Goal: Task Accomplishment & Management: Use online tool/utility

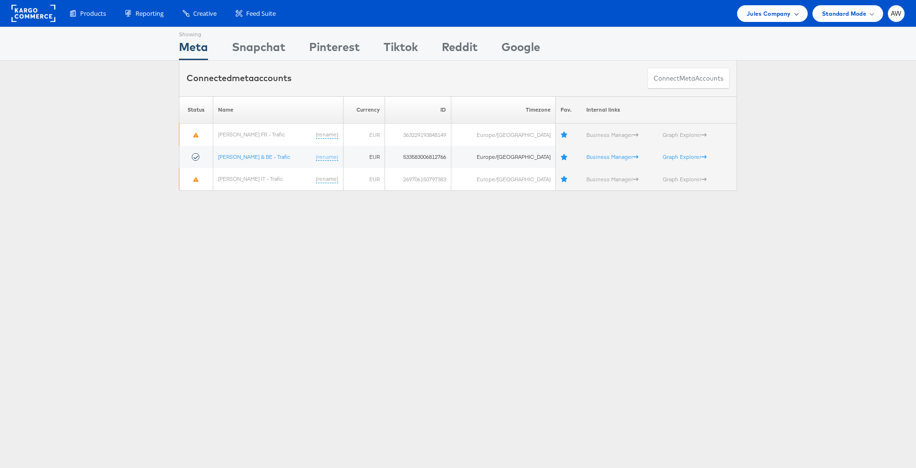
click at [769, 12] on span "Jules Company" at bounding box center [769, 14] width 44 height 10
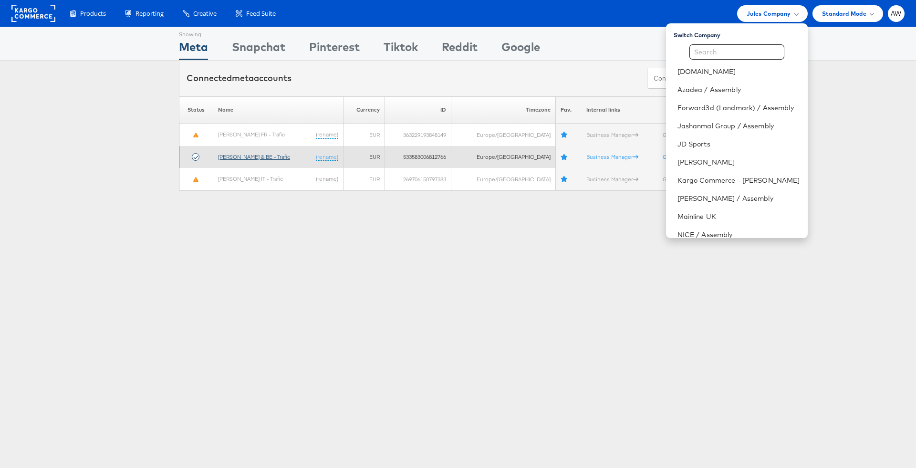
click at [263, 153] on link "Jules FR & BE - Trafic" at bounding box center [254, 156] width 72 height 7
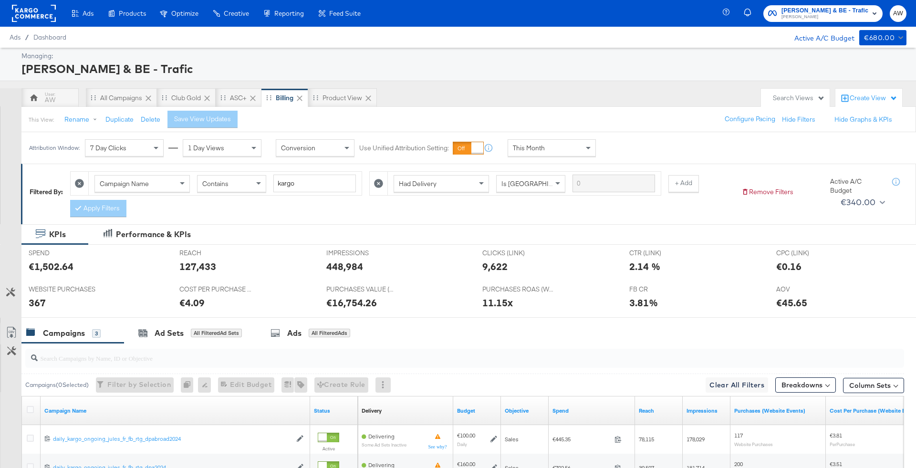
scroll to position [140, 0]
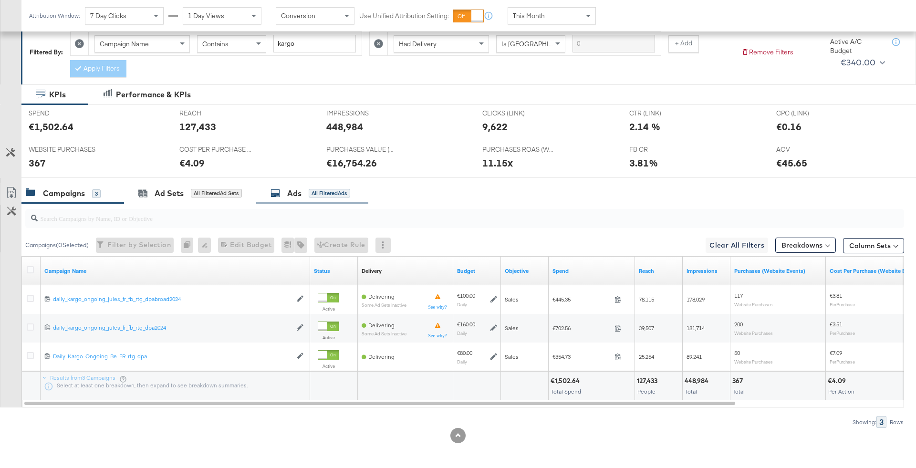
click at [318, 191] on div "All Filtered Ads" at bounding box center [330, 193] width 42 height 9
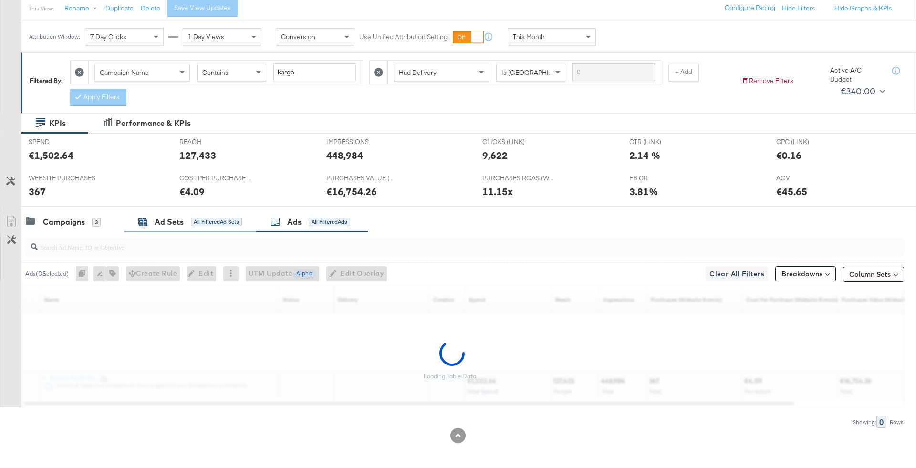
click at [170, 219] on div "Ad Sets" at bounding box center [169, 222] width 29 height 11
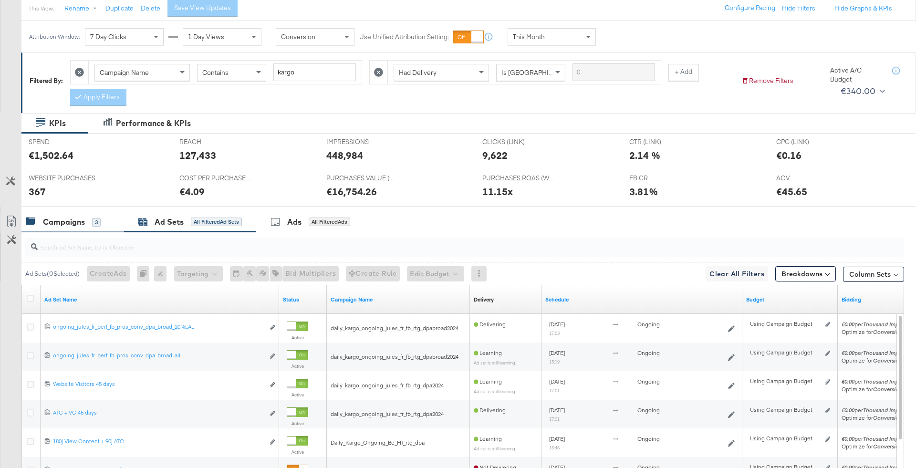
click at [91, 222] on div "Campaigns 3" at bounding box center [63, 222] width 74 height 11
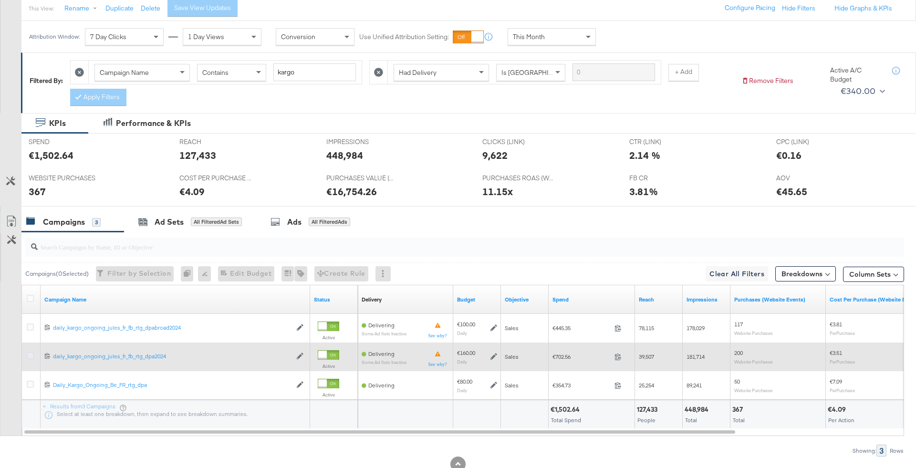
click at [32, 354] on icon at bounding box center [30, 355] width 7 height 7
click at [0, 0] on input "checkbox" at bounding box center [0, 0] width 0 height 0
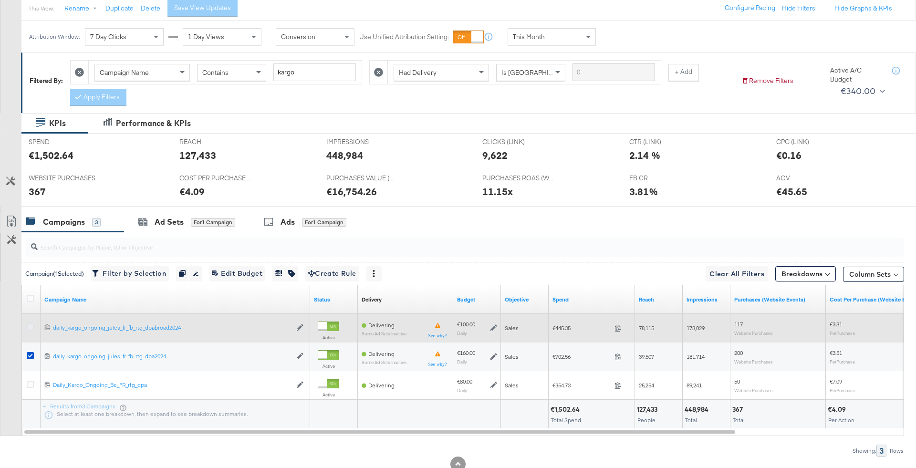
click at [29, 326] on icon at bounding box center [30, 327] width 7 height 7
click at [0, 0] on input "checkbox" at bounding box center [0, 0] width 0 height 0
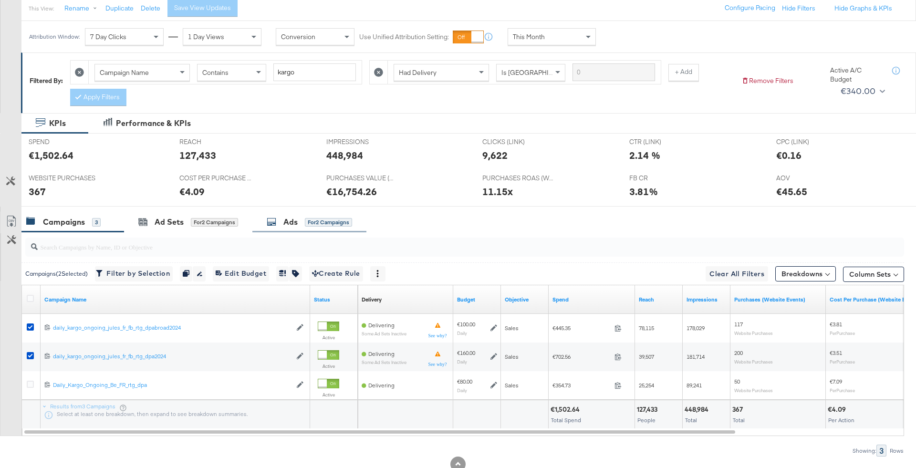
click at [307, 218] on div "for 2 Campaigns" at bounding box center [328, 222] width 47 height 9
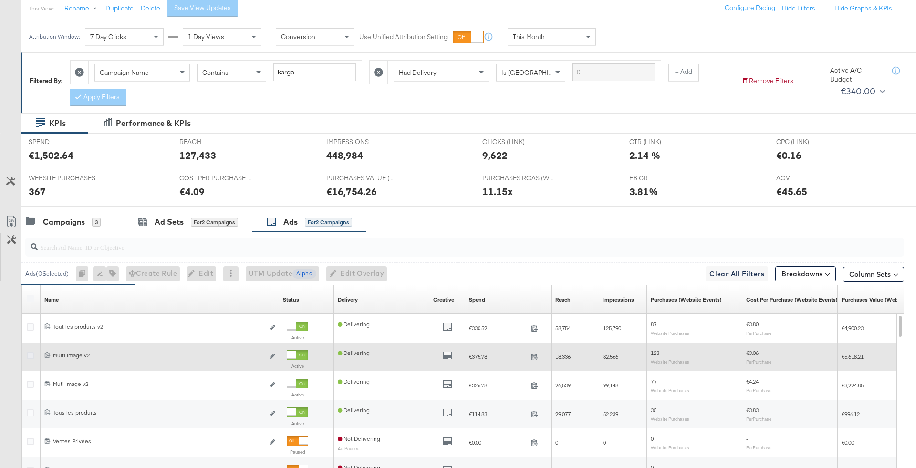
click at [33, 355] on icon at bounding box center [30, 355] width 7 height 7
click at [0, 0] on input "checkbox" at bounding box center [0, 0] width 0 height 0
click at [32, 355] on icon at bounding box center [30, 355] width 7 height 7
click at [0, 0] on input "checkbox" at bounding box center [0, 0] width 0 height 0
click at [32, 355] on icon at bounding box center [30, 355] width 7 height 7
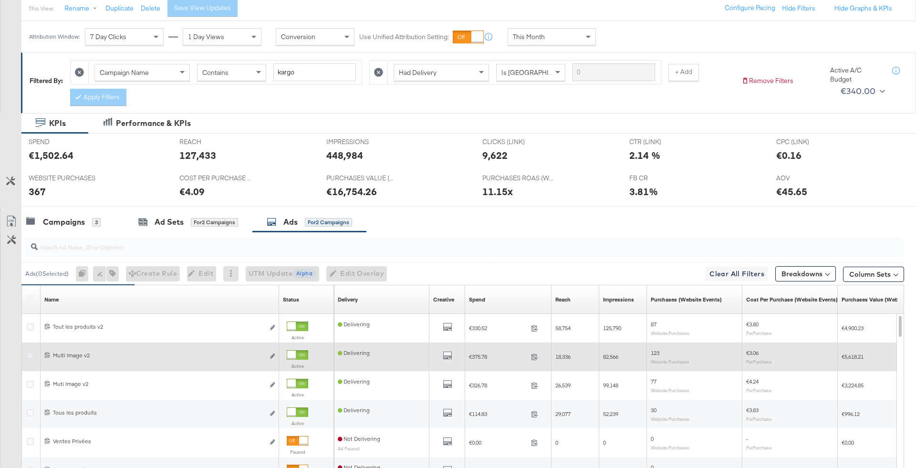
click at [0, 0] on input "checkbox" at bounding box center [0, 0] width 0 height 0
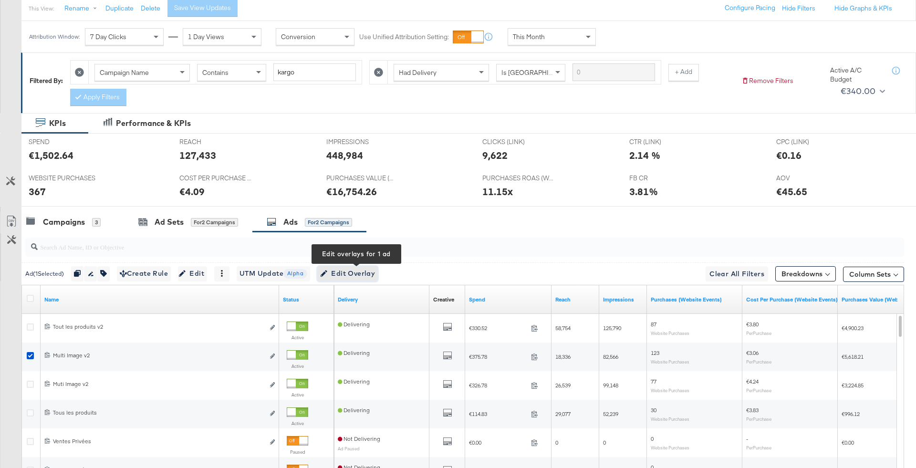
click at [348, 271] on span "Edit Overlay Edit overlays for 1 ad" at bounding box center [347, 274] width 55 height 12
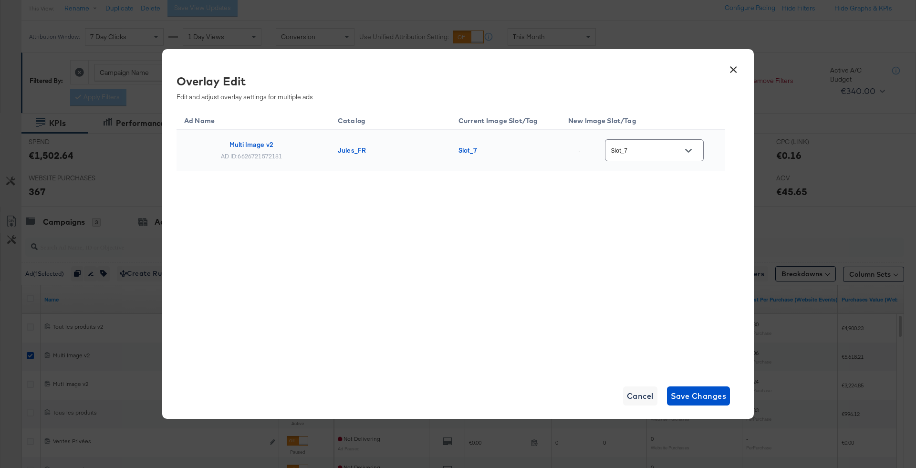
click at [679, 157] on div "Slot_7" at bounding box center [654, 149] width 99 height 21
click at [692, 150] on icon "Open" at bounding box center [688, 151] width 7 height 4
click at [675, 252] on div "image_7_au..." at bounding box center [663, 242] width 70 height 17
type input "image_7_auto_tag"
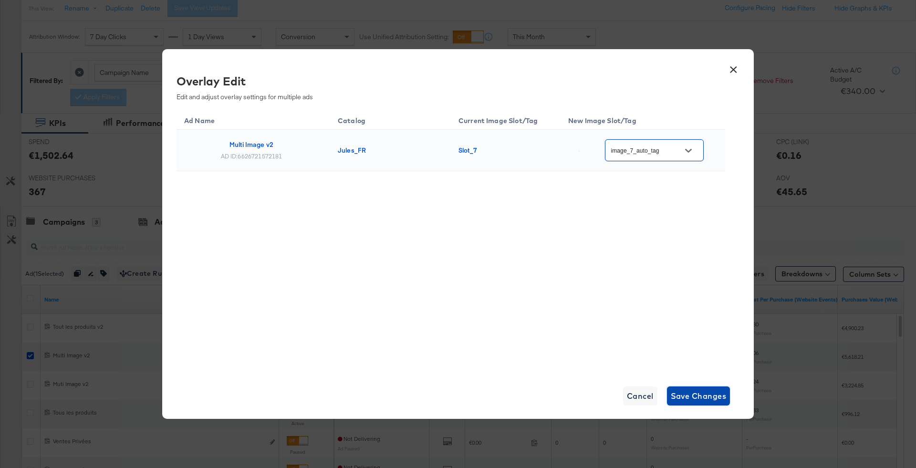
click at [705, 401] on span "Save Changes" at bounding box center [699, 395] width 56 height 13
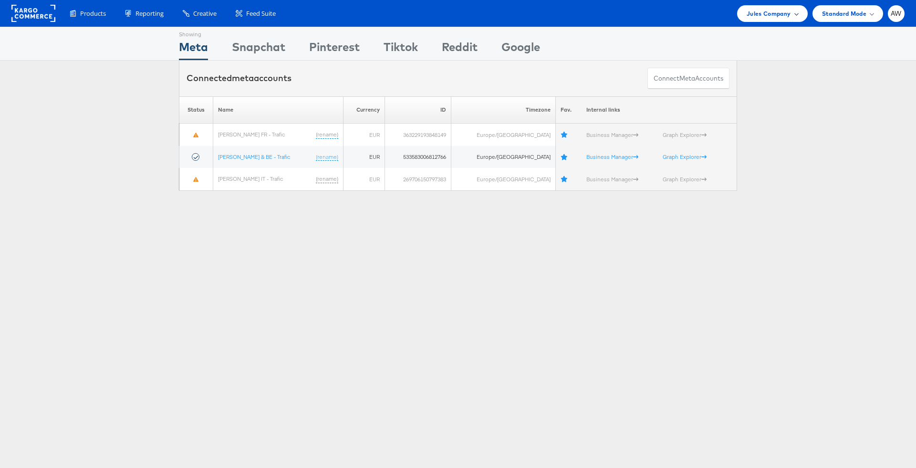
click at [776, 12] on span "Jules Company" at bounding box center [769, 14] width 44 height 10
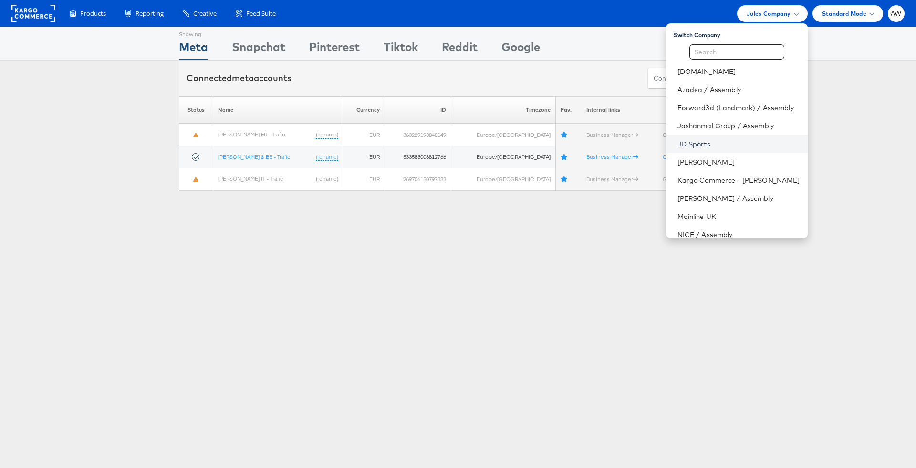
click at [736, 141] on link "JD Sports" at bounding box center [739, 144] width 123 height 10
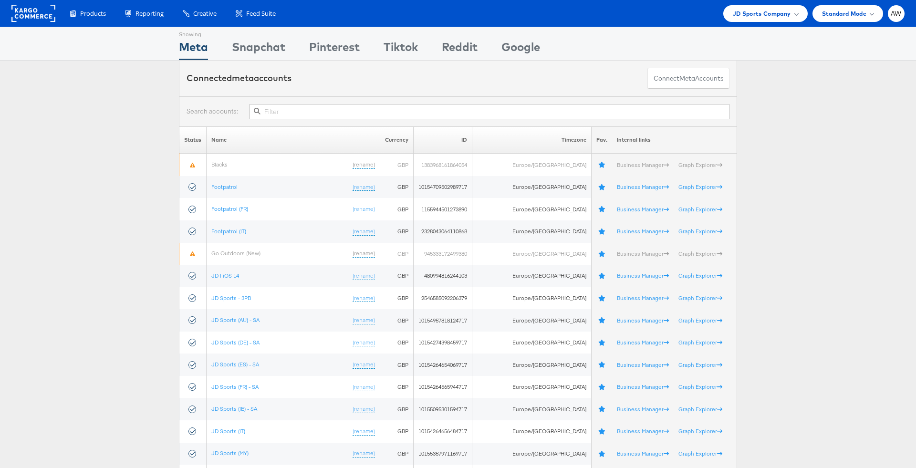
click at [626, 108] on input "text" at bounding box center [490, 111] width 480 height 15
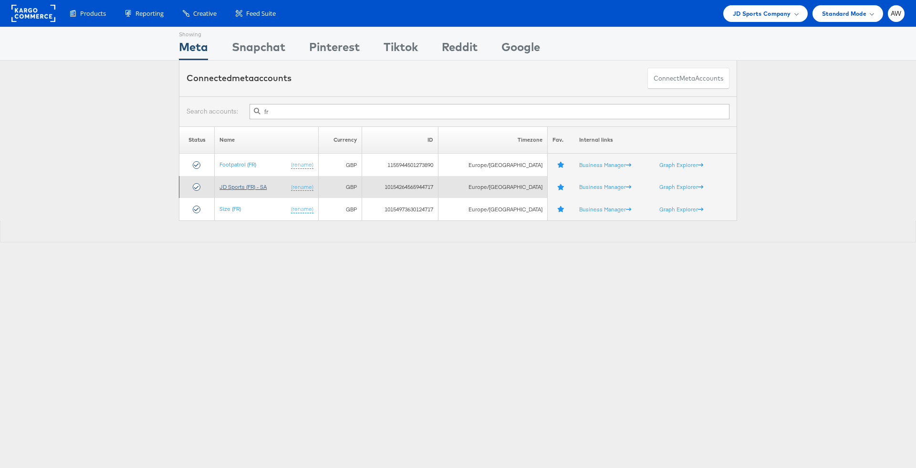
type input "fr"
click at [235, 183] on link "JD Sports (FR) - SA" at bounding box center [243, 186] width 47 height 7
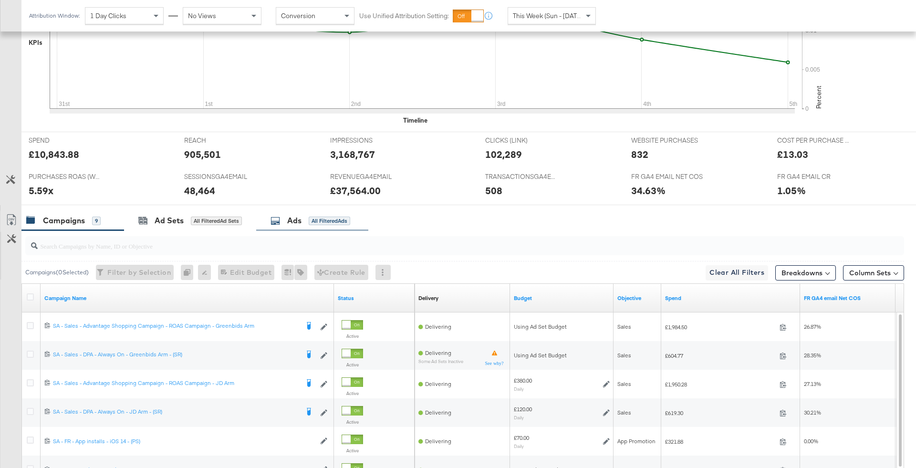
click at [320, 210] on div "Ads All Filtered Ads" at bounding box center [312, 220] width 112 height 21
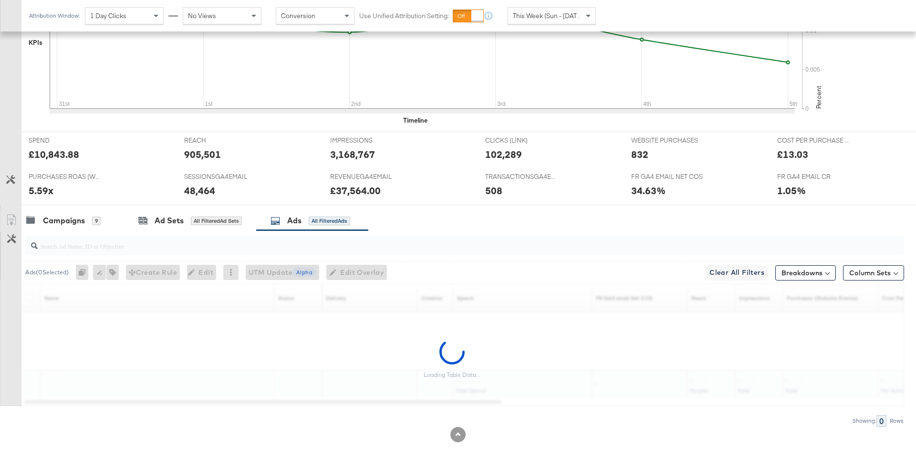
scroll to position [316, 0]
click at [338, 244] on input "search" at bounding box center [431, 243] width 786 height 19
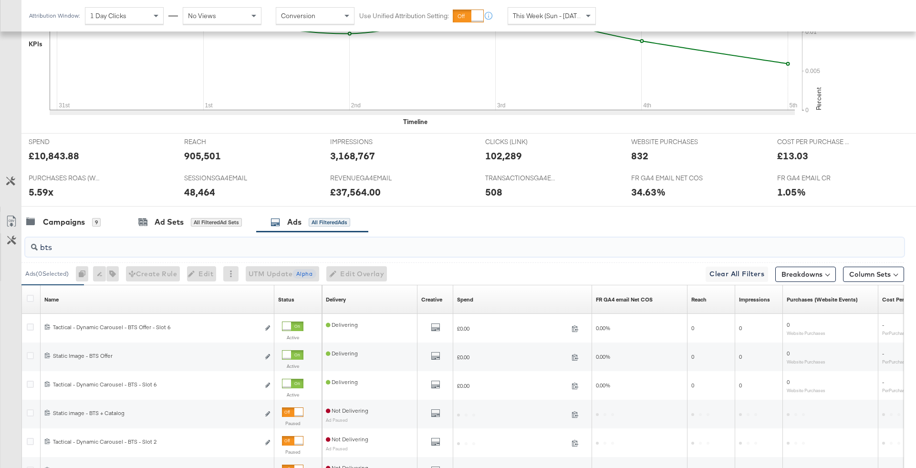
type input "bts"
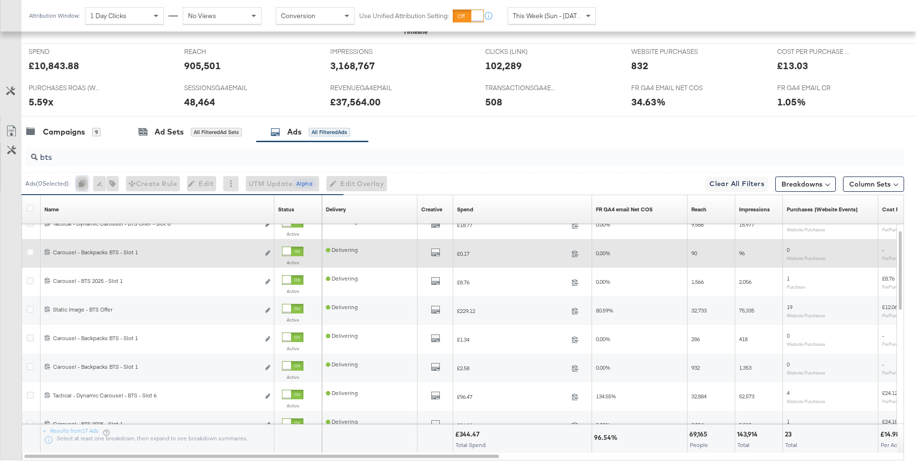
scroll to position [401, 0]
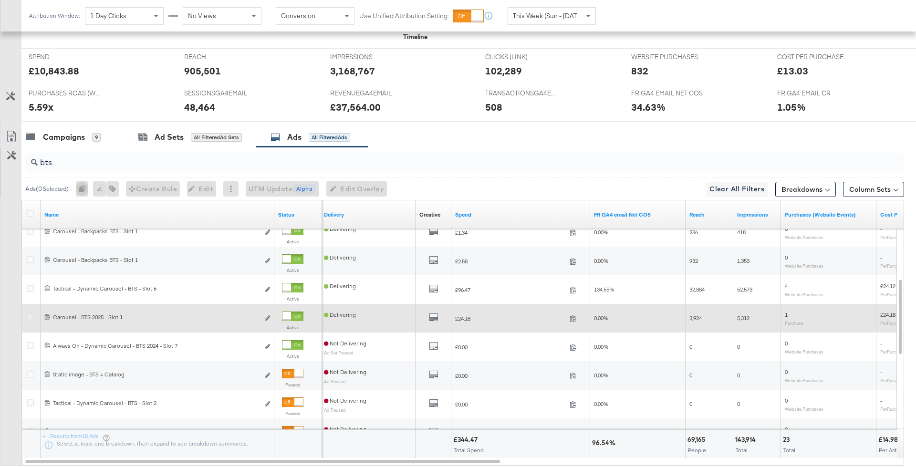
click at [30, 314] on icon at bounding box center [30, 317] width 7 height 7
click at [0, 0] on input "checkbox" at bounding box center [0, 0] width 0 height 0
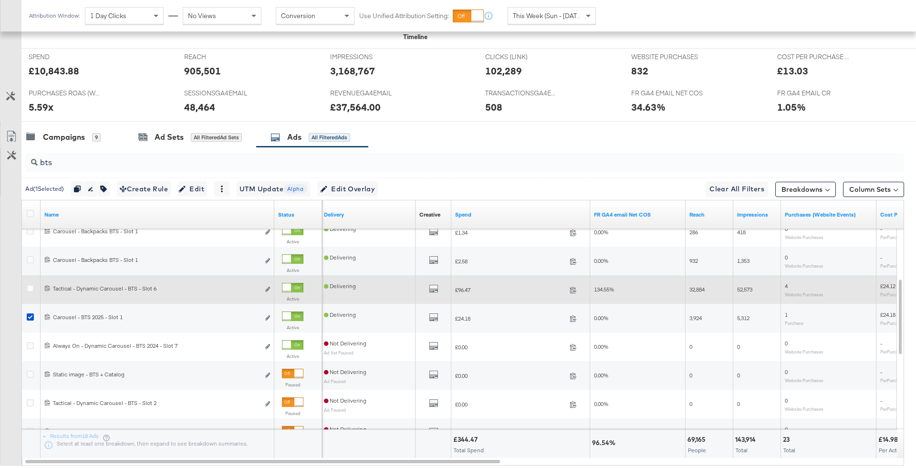
click at [30, 282] on div at bounding box center [32, 289] width 18 height 17
click at [30, 287] on icon at bounding box center [30, 288] width 7 height 7
click at [0, 0] on input "checkbox" at bounding box center [0, 0] width 0 height 0
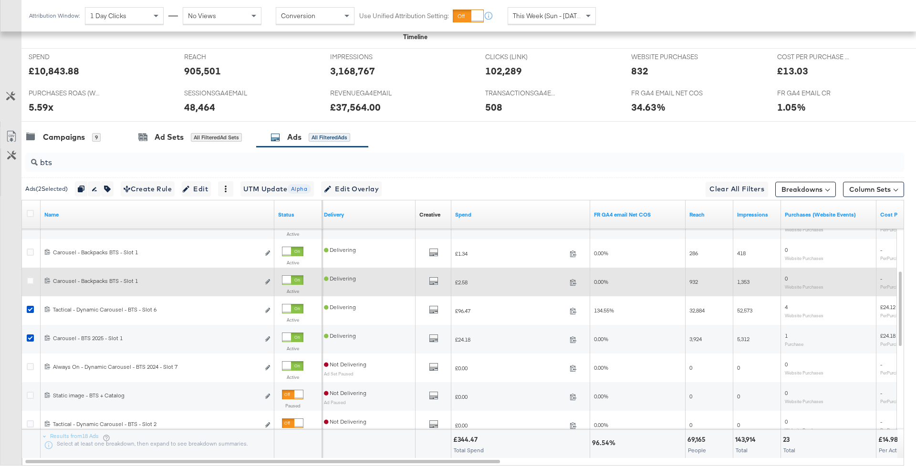
click at [30, 285] on div at bounding box center [32, 281] width 18 height 17
click at [30, 279] on icon at bounding box center [30, 280] width 7 height 7
click at [0, 0] on input "checkbox" at bounding box center [0, 0] width 0 height 0
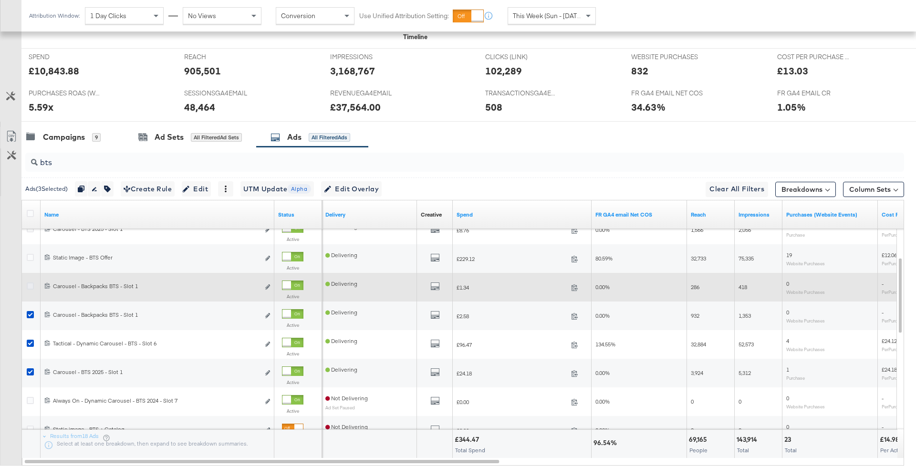
click at [30, 283] on icon at bounding box center [30, 286] width 7 height 7
click at [0, 0] on input "checkbox" at bounding box center [0, 0] width 0 height 0
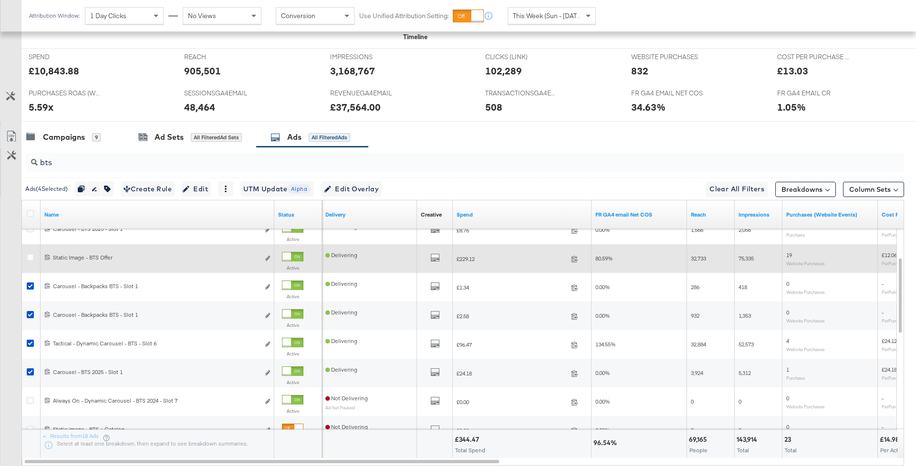
click at [30, 261] on div at bounding box center [32, 259] width 10 height 10
click at [30, 257] on icon at bounding box center [30, 257] width 7 height 7
click at [0, 0] on input "checkbox" at bounding box center [0, 0] width 0 height 0
click at [30, 257] on icon at bounding box center [30, 257] width 7 height 7
click at [0, 0] on input "checkbox" at bounding box center [0, 0] width 0 height 0
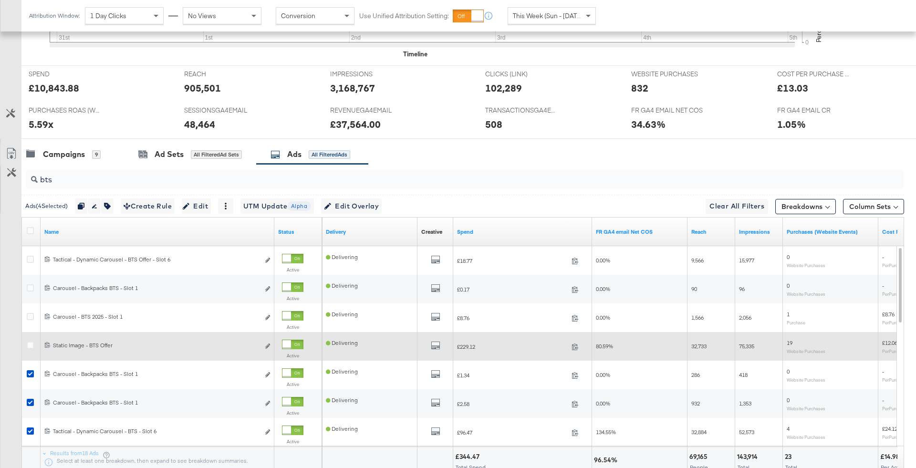
scroll to position [381, 0]
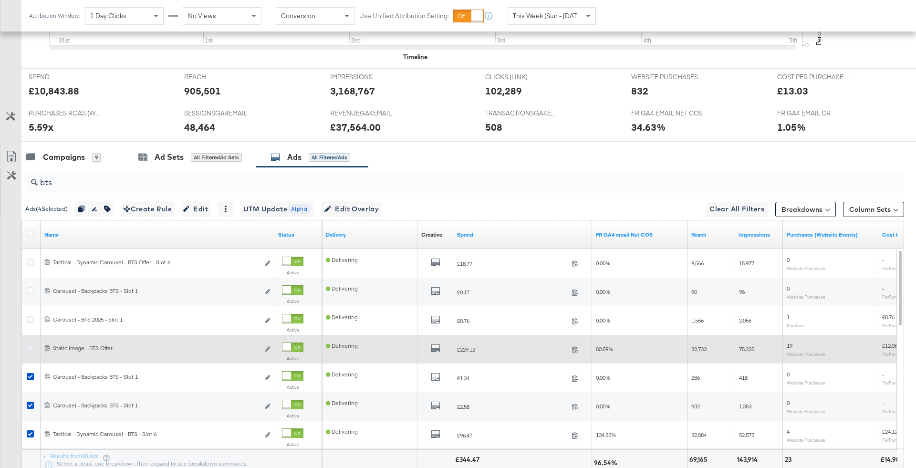
click at [27, 346] on icon at bounding box center [30, 348] width 7 height 7
click at [0, 0] on input "checkbox" at bounding box center [0, 0] width 0 height 0
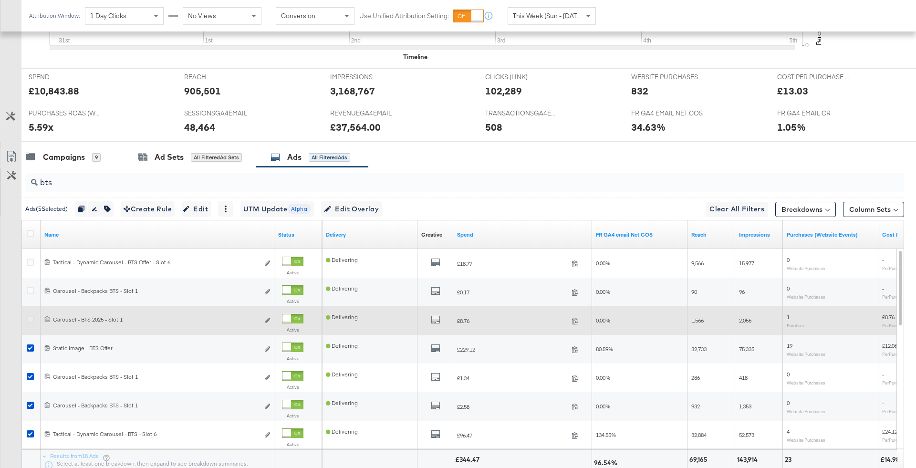
click at [32, 316] on icon at bounding box center [30, 319] width 7 height 7
click at [0, 0] on input "checkbox" at bounding box center [0, 0] width 0 height 0
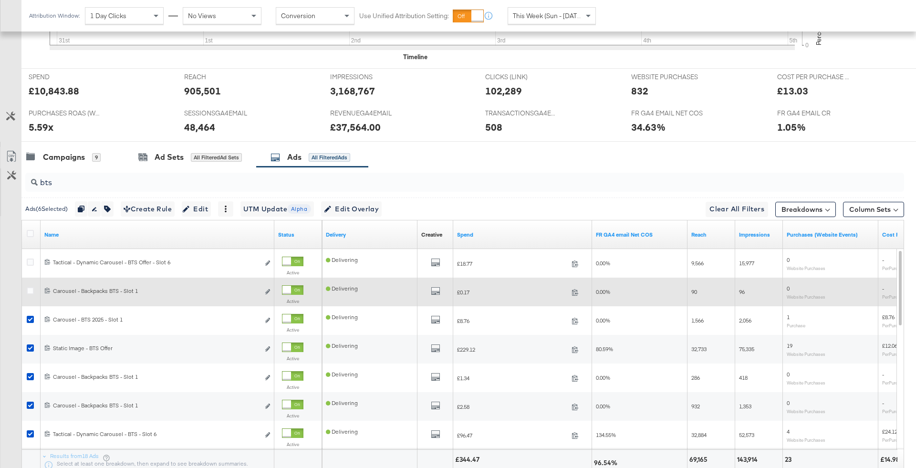
click at [31, 285] on div at bounding box center [32, 292] width 18 height 17
click at [31, 290] on icon at bounding box center [30, 290] width 7 height 7
click at [0, 0] on input "checkbox" at bounding box center [0, 0] width 0 height 0
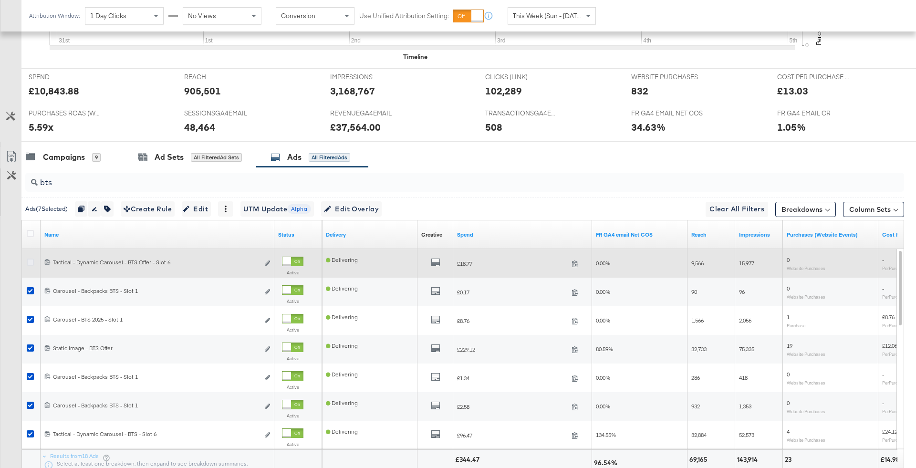
click at [30, 260] on icon at bounding box center [30, 262] width 7 height 7
click at [0, 0] on input "checkbox" at bounding box center [0, 0] width 0 height 0
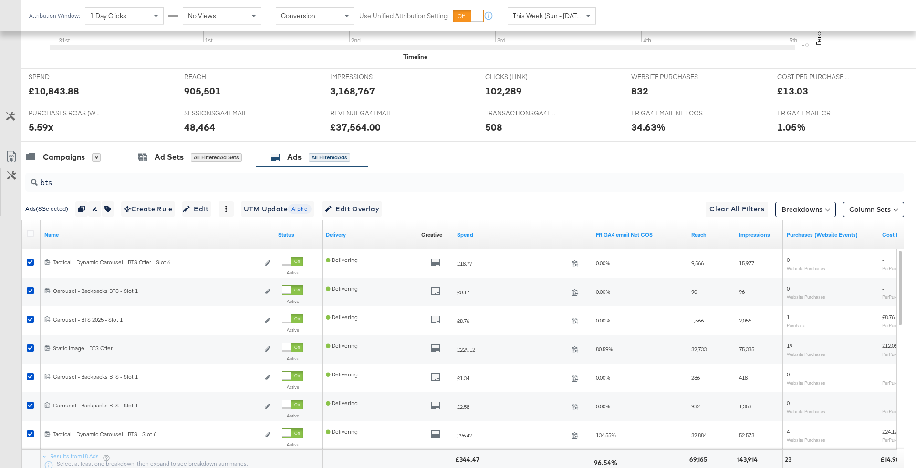
click at [168, 199] on div "Ads ( 8 Selected) Duplicate 8 ads Rename 8 ads Tags for 8 campaigns Create Rule…" at bounding box center [462, 209] width 883 height 22
click at [166, 203] on span "Create Rule" at bounding box center [148, 209] width 48 height 12
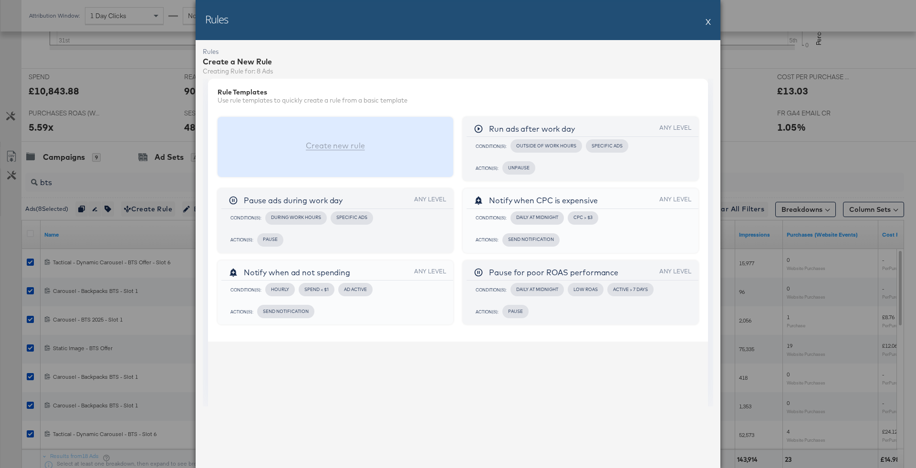
click at [420, 147] on div "Create new rule" at bounding box center [336, 147] width 236 height 61
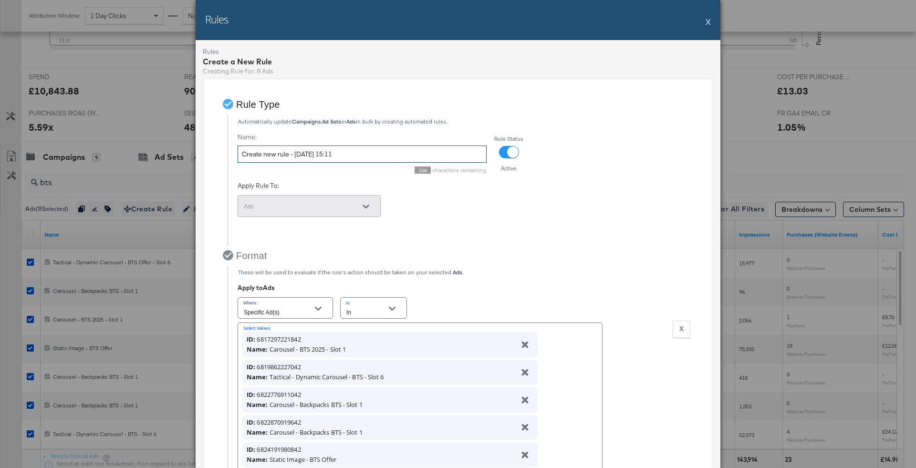
click at [391, 151] on input "Create new rule - 05/09/2025 15:11" at bounding box center [362, 155] width 249 height 18
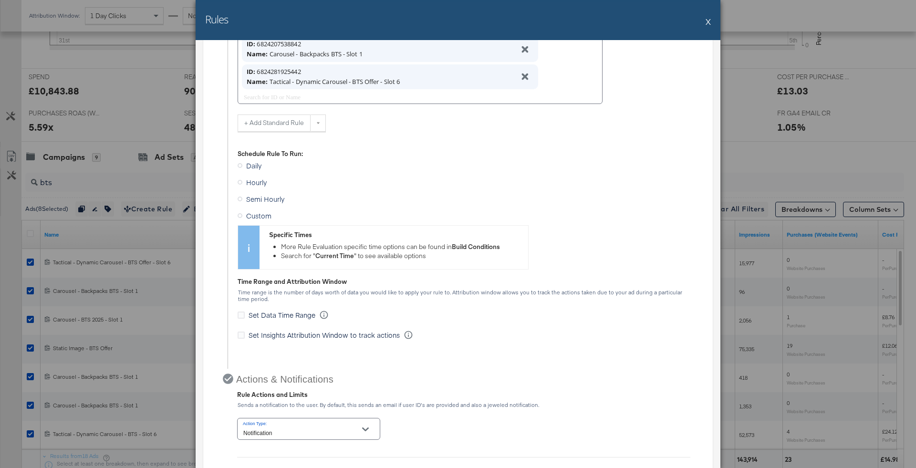
type input "Pause BTS"
click at [258, 212] on span "Custom" at bounding box center [258, 216] width 25 height 10
click at [0, 0] on input "Custom" at bounding box center [0, 0] width 0 height 0
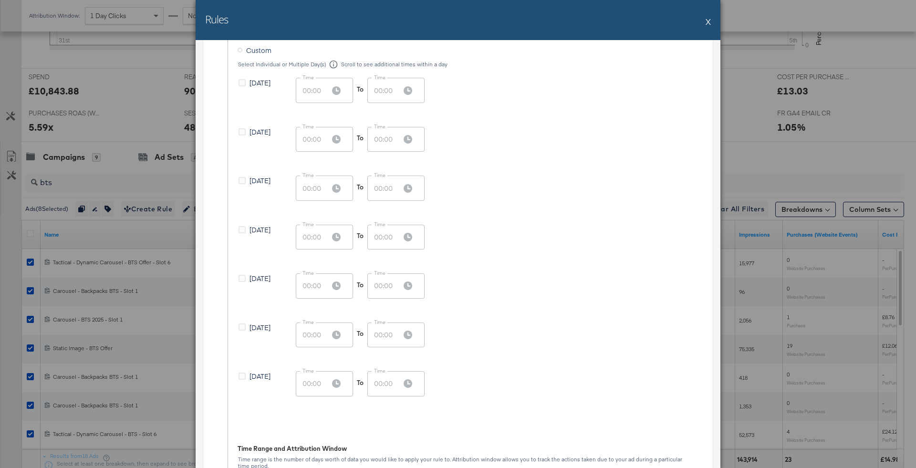
scroll to position [645, 0]
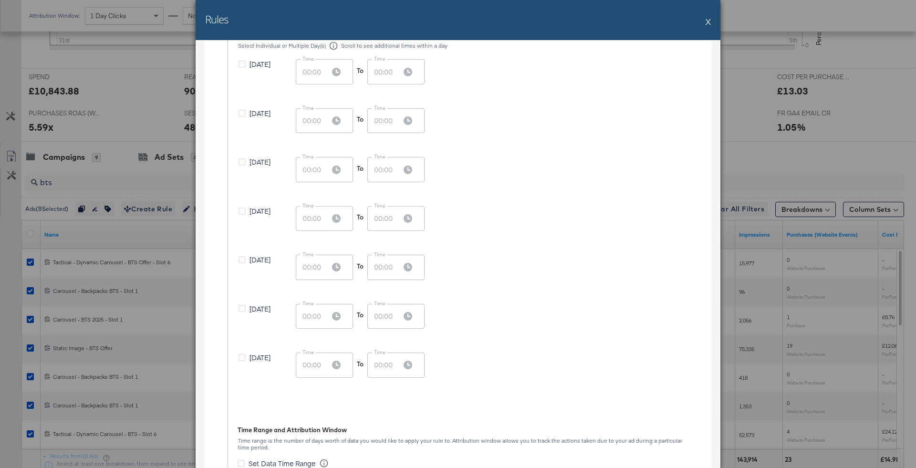
click at [252, 356] on span "Saturday" at bounding box center [260, 358] width 21 height 10
click at [0, 0] on input "Saturday" at bounding box center [0, 0] width 0 height 0
click at [256, 357] on span "Saturday" at bounding box center [260, 358] width 21 height 10
click at [0, 0] on input "Saturday" at bounding box center [0, 0] width 0 height 0
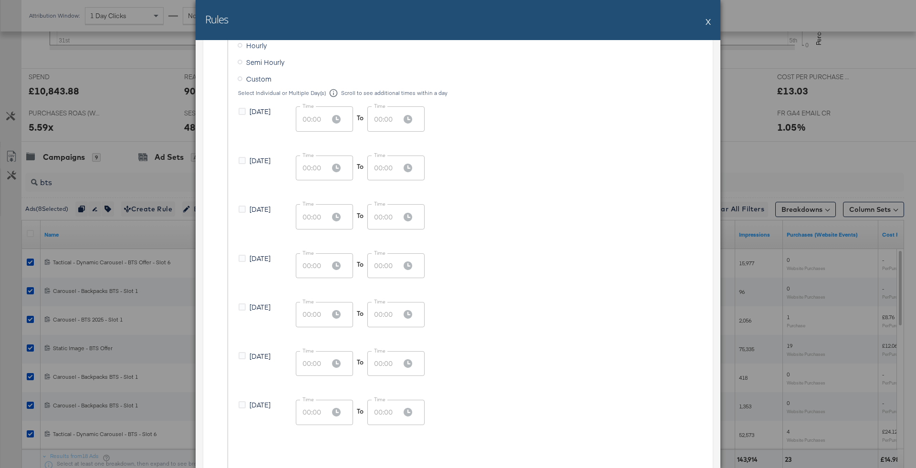
scroll to position [592, 0]
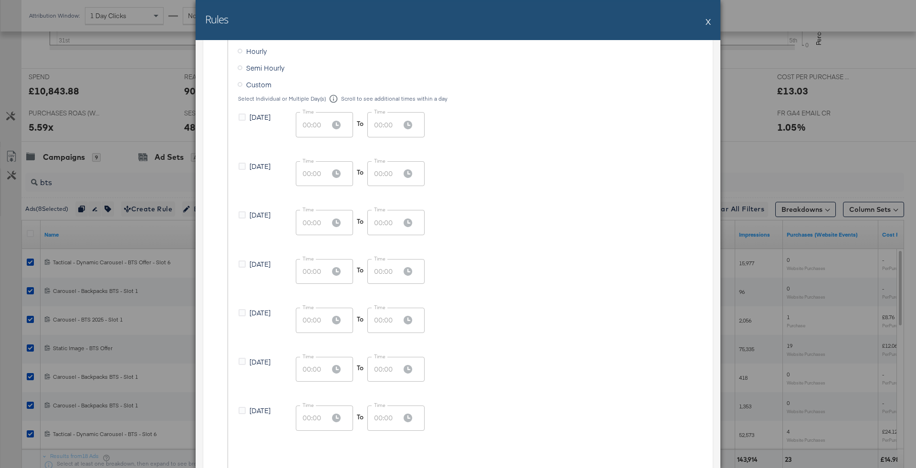
click at [261, 109] on div "Select Individual or Multiple Day(s) Scroll to see additional times within a da…" at bounding box center [464, 279] width 453 height 370
click at [261, 113] on span "Sunday" at bounding box center [260, 117] width 21 height 10
click at [0, 0] on input "Sunday" at bounding box center [0, 0] width 0 height 0
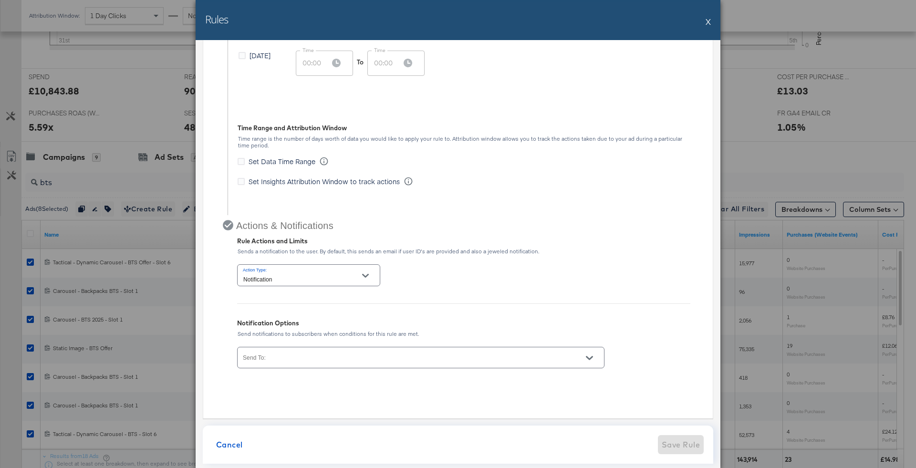
click at [285, 280] on input "Notification" at bounding box center [302, 279] width 120 height 11
click at [284, 328] on li "Unpause" at bounding box center [308, 326] width 143 height 15
type input "Unpause"
click at [290, 353] on div at bounding box center [421, 357] width 368 height 21
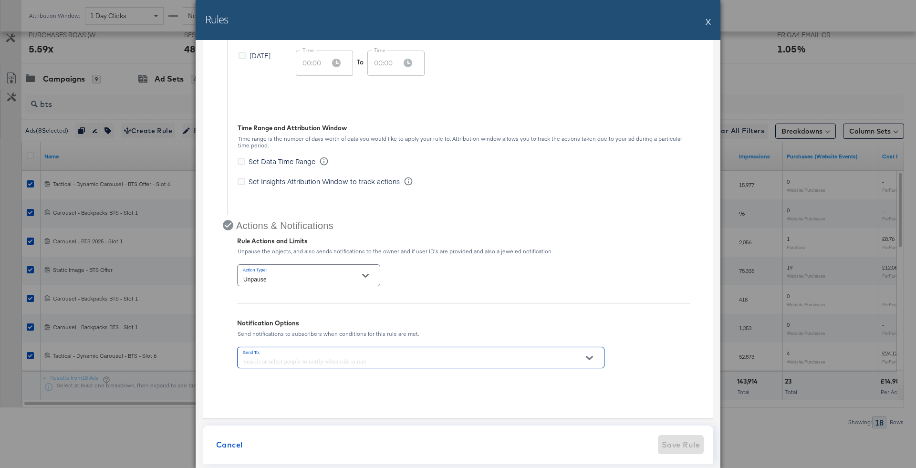
click at [313, 347] on div at bounding box center [421, 357] width 368 height 21
click at [324, 357] on input "Send To:" at bounding box center [408, 362] width 332 height 11
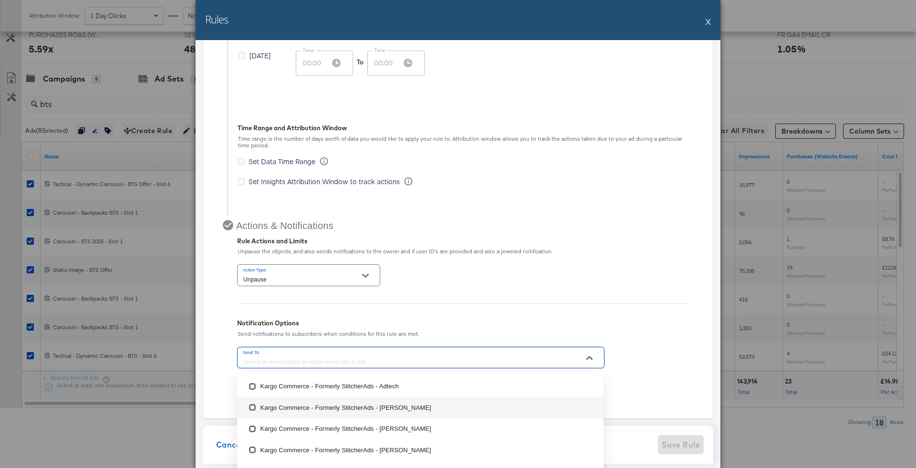
click at [393, 408] on li "Kargo Commerce - Formerly StitcherAds - Agata Wolska" at bounding box center [420, 407] width 367 height 21
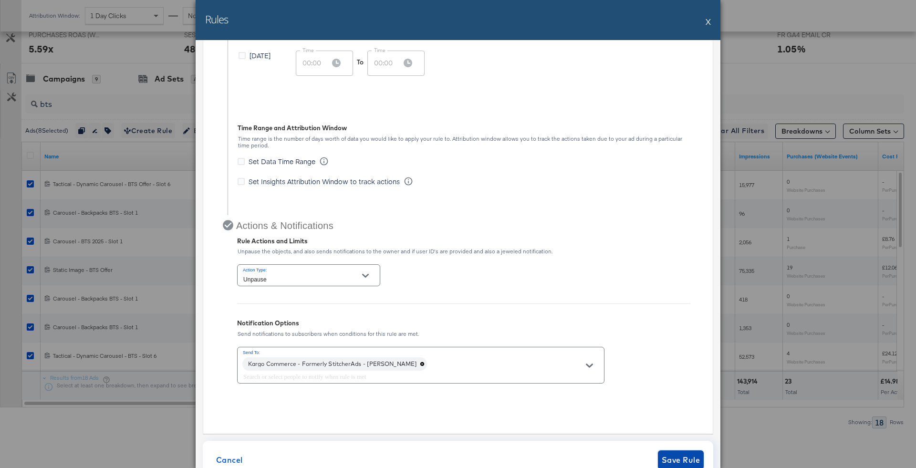
click at [681, 459] on span "Save Rule" at bounding box center [681, 459] width 38 height 13
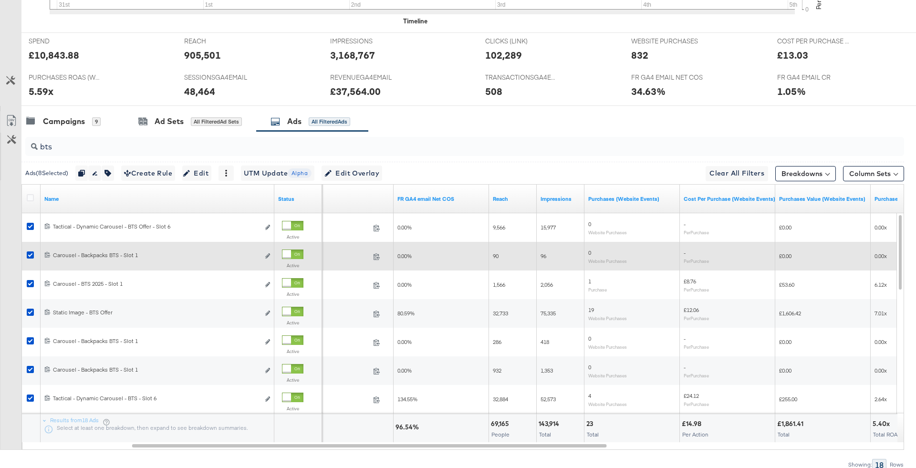
scroll to position [0, 0]
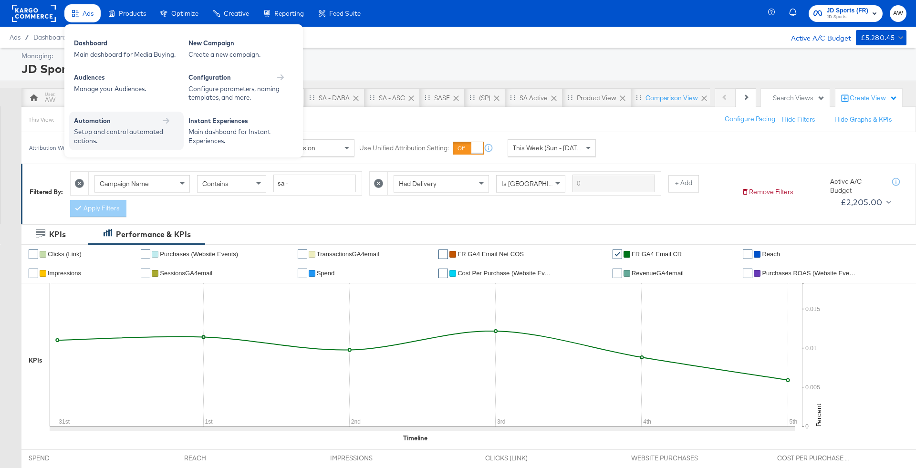
click at [122, 128] on div "Setup and control automated actions." at bounding box center [121, 136] width 95 height 18
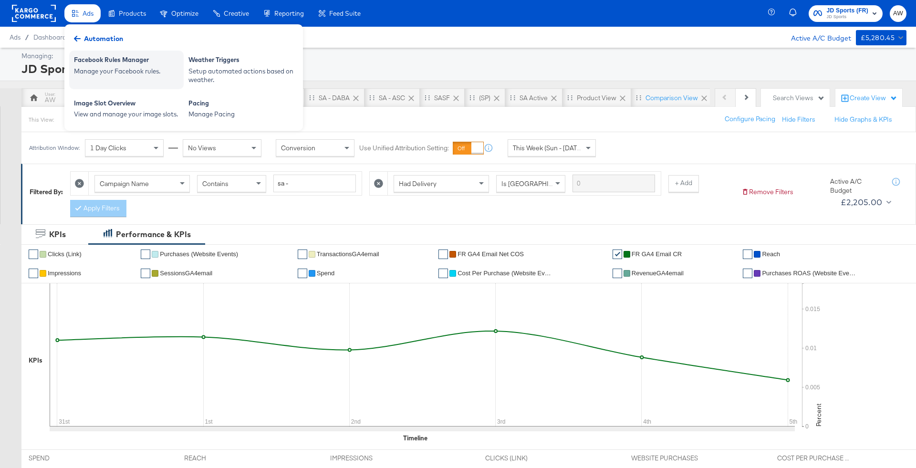
click at [124, 59] on div "Facebook Rules Manager" at bounding box center [126, 60] width 105 height 11
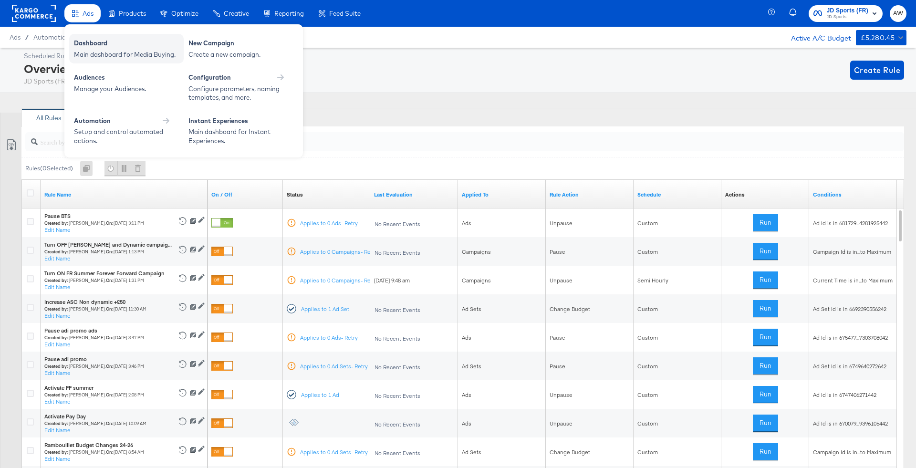
click at [90, 55] on div "Main dashboard for Media Buying." at bounding box center [126, 54] width 105 height 9
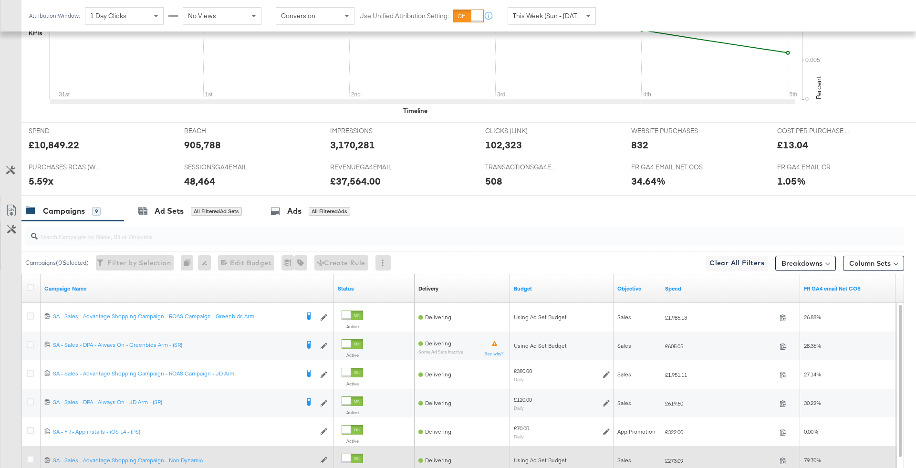
scroll to position [421, 0]
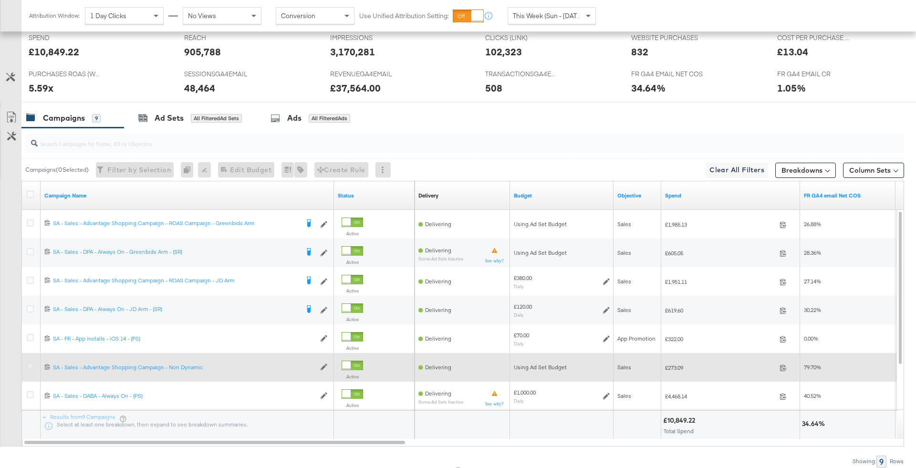
click at [28, 365] on icon at bounding box center [30, 366] width 7 height 7
click at [0, 0] on input "checkbox" at bounding box center [0, 0] width 0 height 0
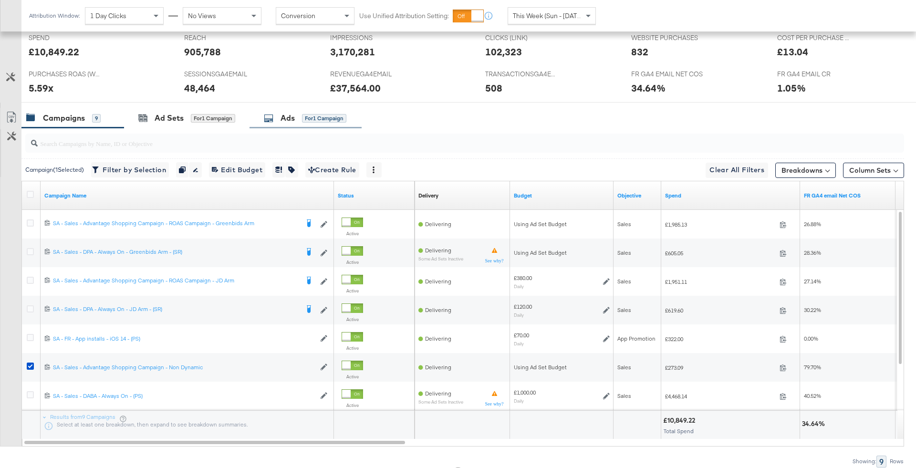
click at [281, 120] on div "Ads for 1 Campaign" at bounding box center [305, 118] width 83 height 11
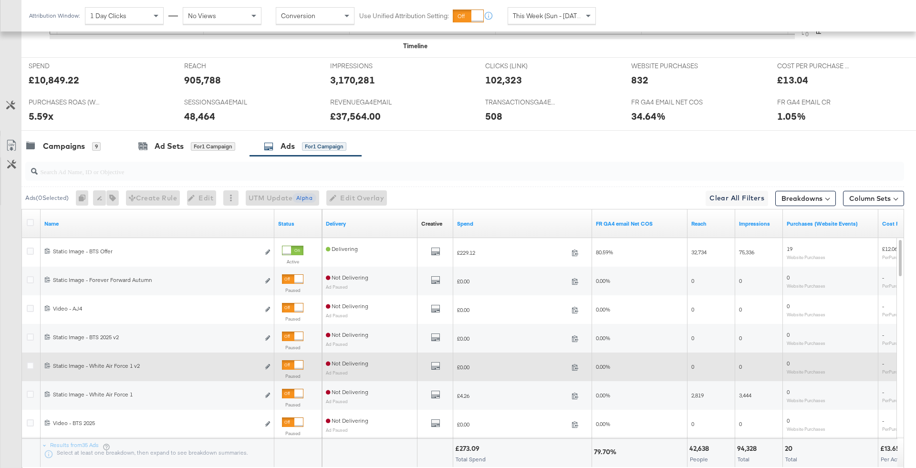
scroll to position [392, 0]
